Goal: Information Seeking & Learning: Learn about a topic

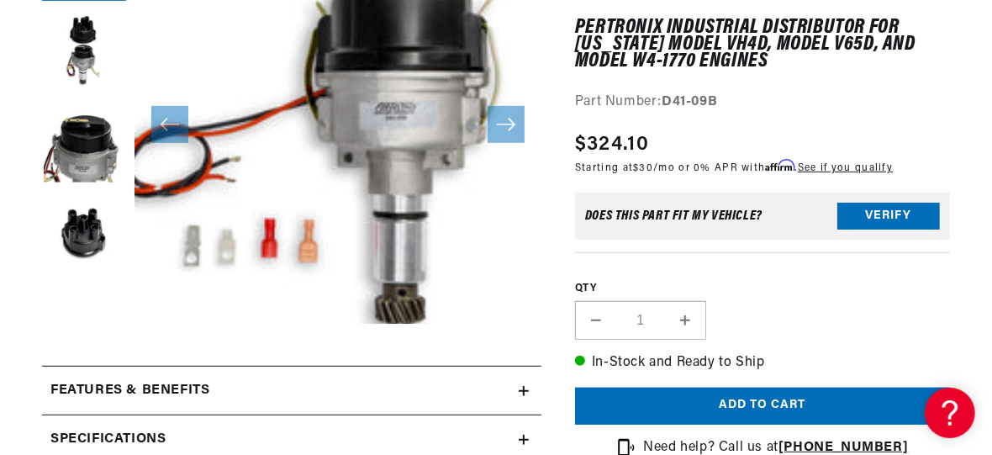
scroll to position [0, 841]
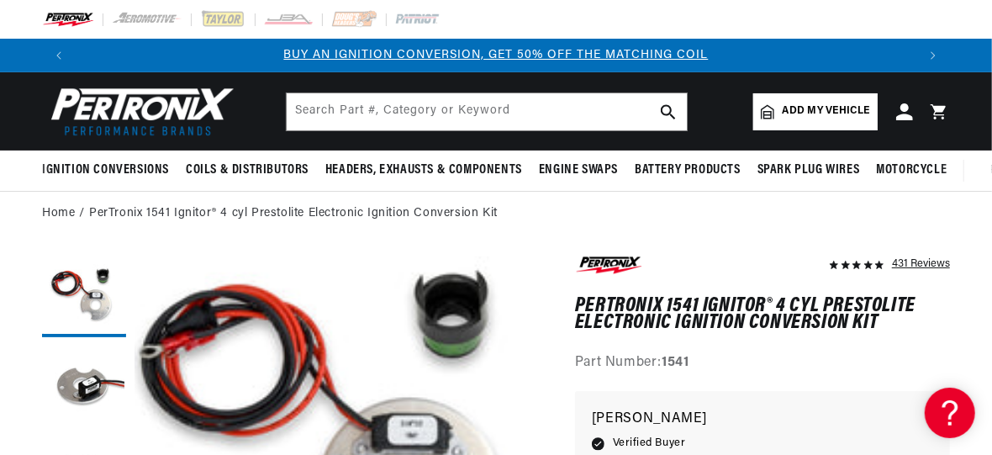
scroll to position [40, 0]
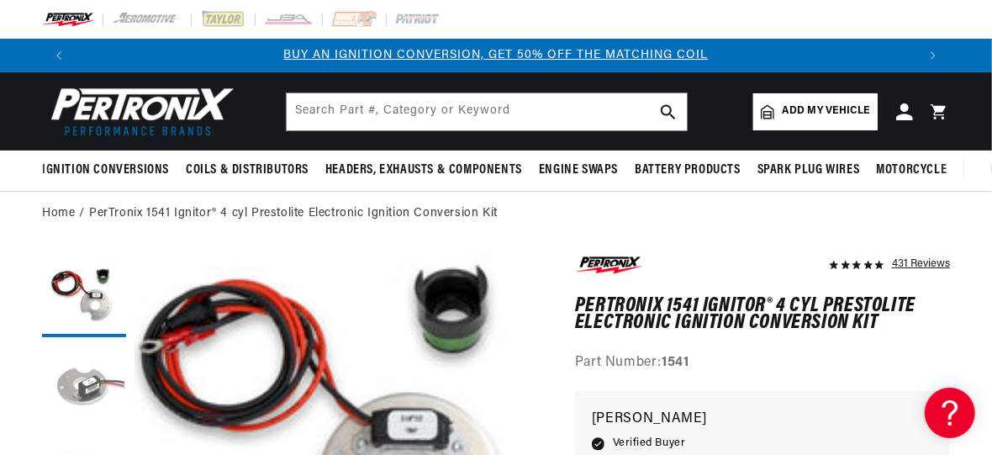
click at [79, 377] on button "Load image 2 in gallery view" at bounding box center [84, 388] width 84 height 84
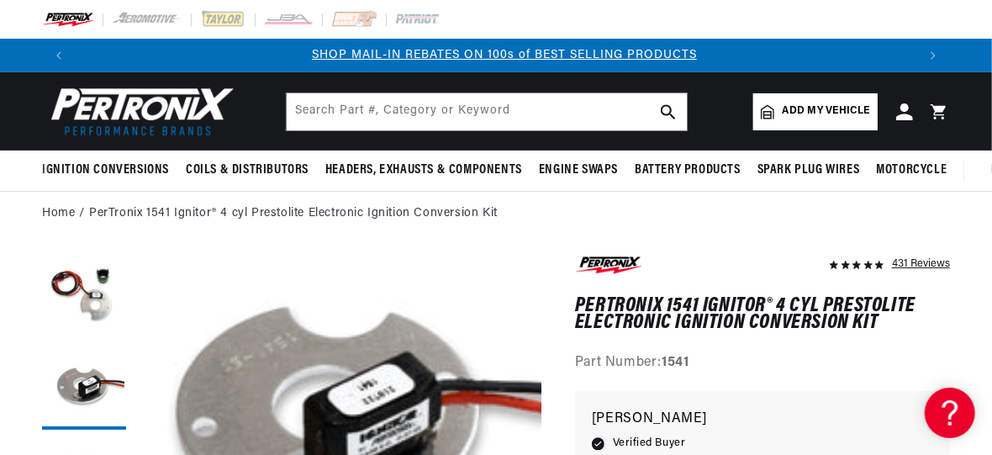
scroll to position [0, 841]
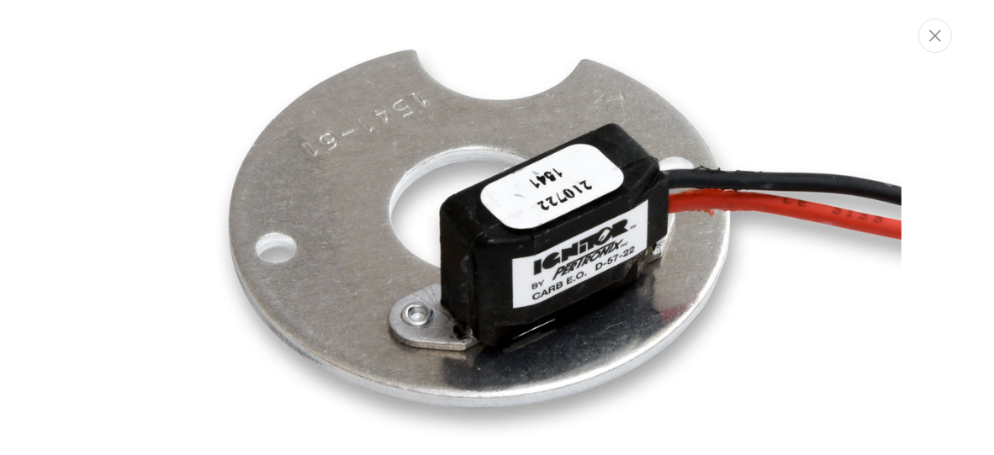
scroll to position [0, 842]
